Goal: Task Accomplishment & Management: Use online tool/utility

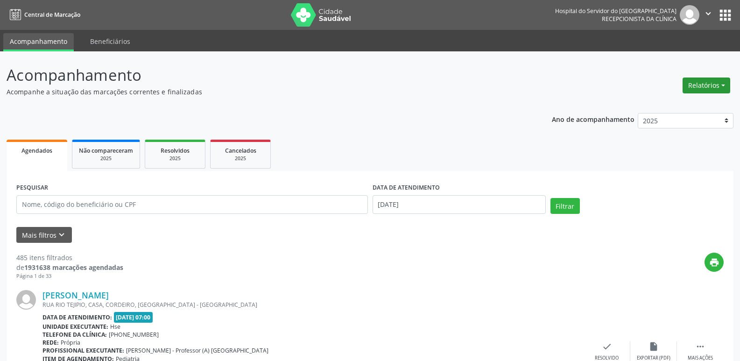
click at [697, 84] on button "Relatórios" at bounding box center [707, 86] width 48 height 16
click at [667, 103] on link "Agendamentos" at bounding box center [681, 105] width 100 height 13
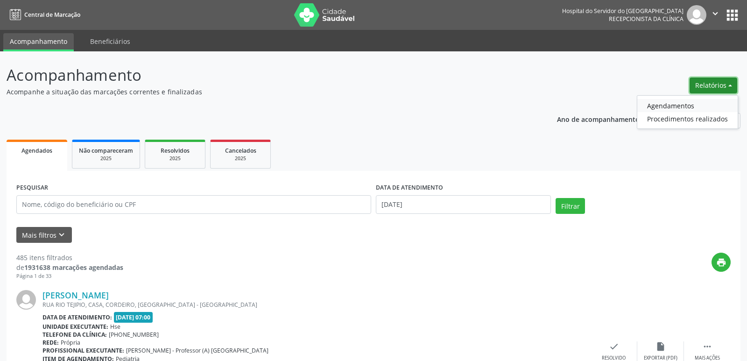
select select "9"
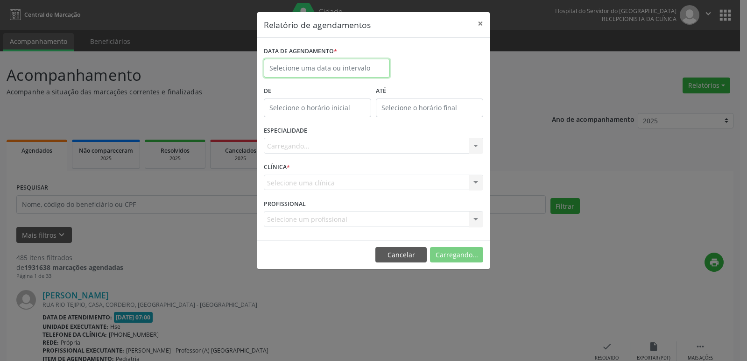
click at [297, 63] on input "text" at bounding box center [327, 68] width 126 height 19
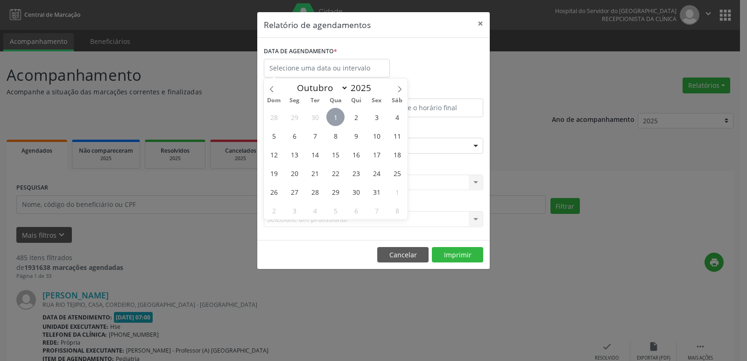
click at [333, 120] on span "1" at bounding box center [336, 117] width 18 height 18
type input "[DATE]"
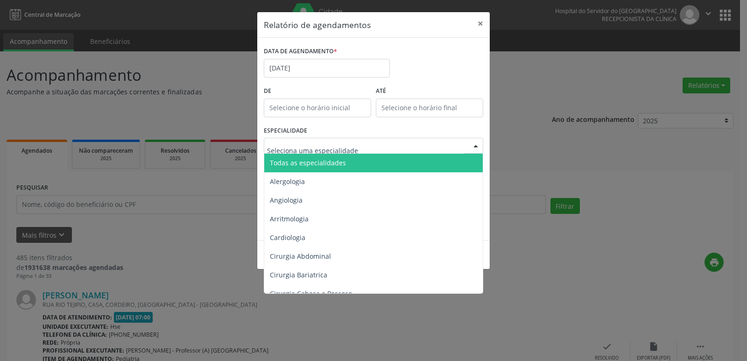
click at [320, 159] on span "Todas as especialidades" at bounding box center [308, 162] width 76 height 9
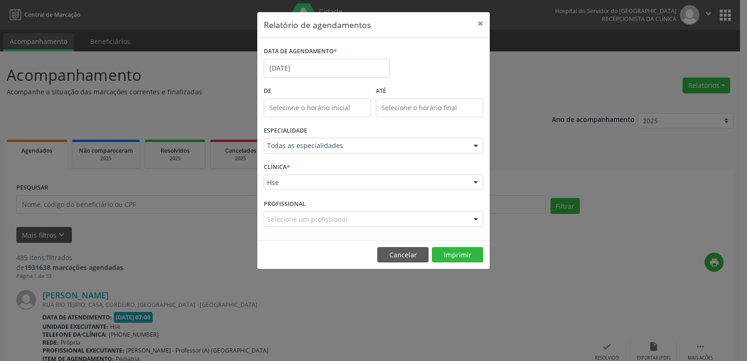
click at [299, 267] on footer "Cancelar Imprimir" at bounding box center [373, 254] width 233 height 29
click at [309, 272] on div "Relatório de agendamentos × DATA DE AGENDAMENTO * [DATE] De ATÉ ESPECIALIDADE T…" at bounding box center [373, 180] width 747 height 361
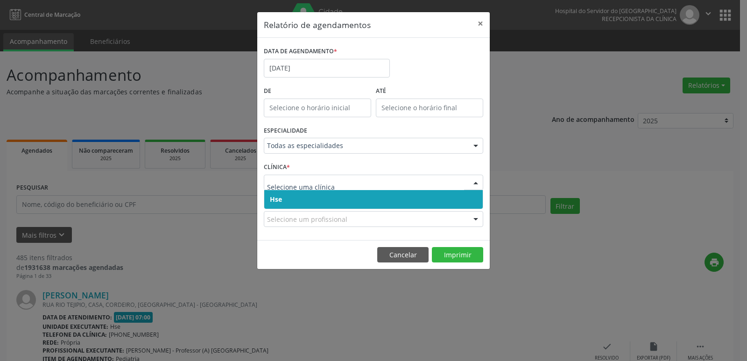
click at [306, 200] on span "Hse" at bounding box center [373, 199] width 219 height 19
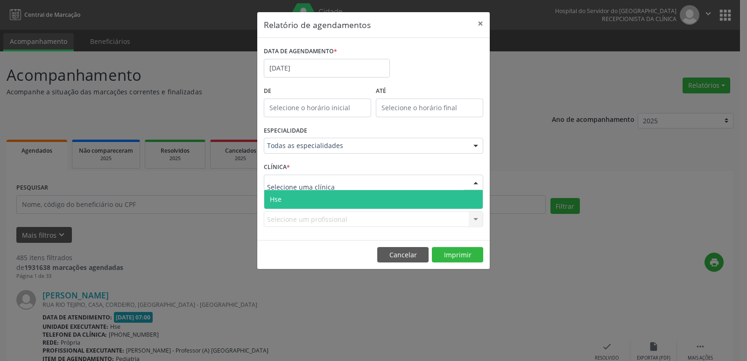
click at [303, 199] on span "Hse" at bounding box center [373, 199] width 219 height 19
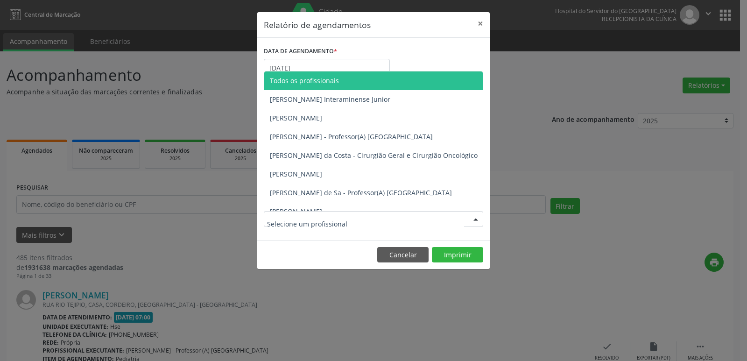
click at [311, 220] on input "text" at bounding box center [365, 223] width 197 height 19
click at [312, 83] on span "Todos os profissionais" at bounding box center [304, 80] width 69 height 9
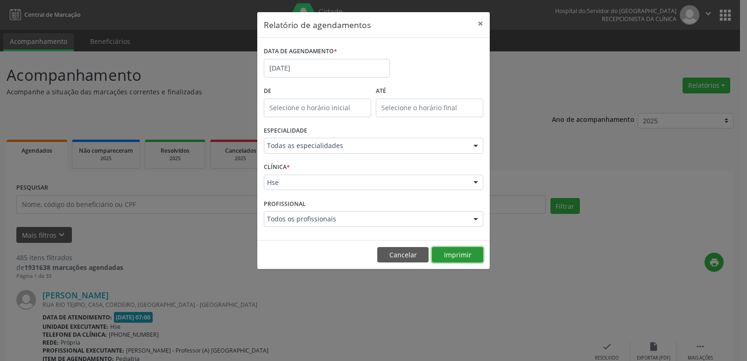
click at [457, 255] on button "Imprimir" at bounding box center [457, 255] width 51 height 16
